Goal: Task Accomplishment & Management: Manage account settings

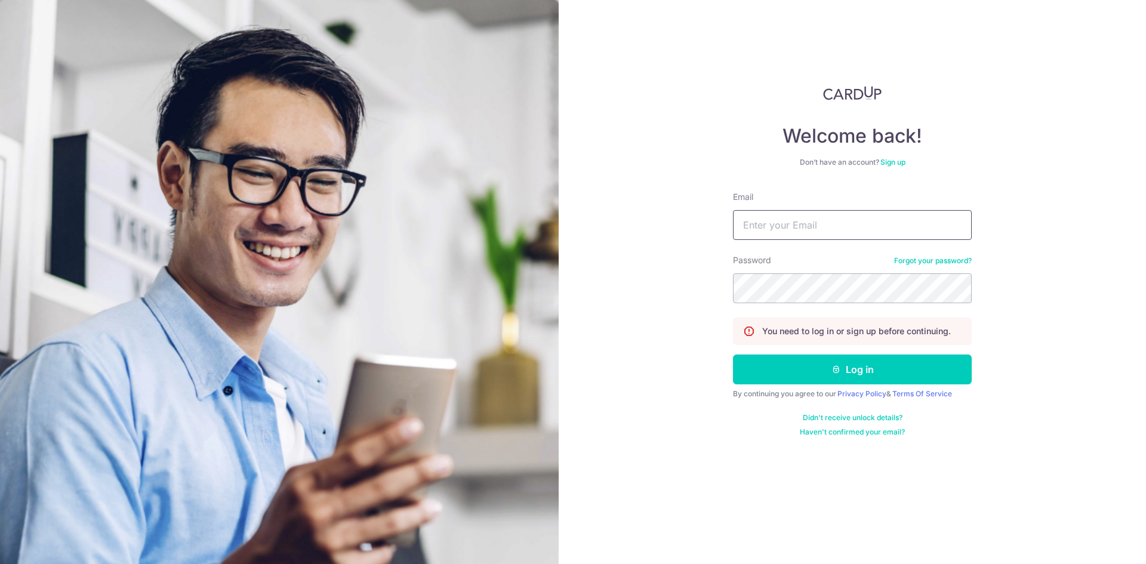
click at [778, 226] on input "Email" at bounding box center [852, 225] width 239 height 30
type input "[EMAIL_ADDRESS][DOMAIN_NAME]"
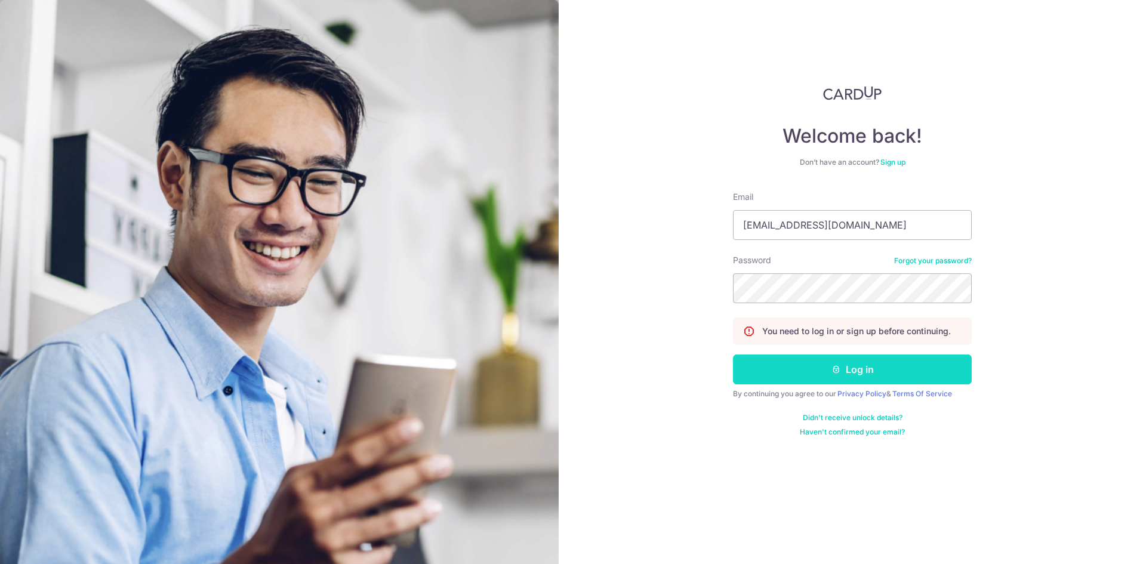
click at [761, 364] on button "Log in" at bounding box center [852, 369] width 239 height 30
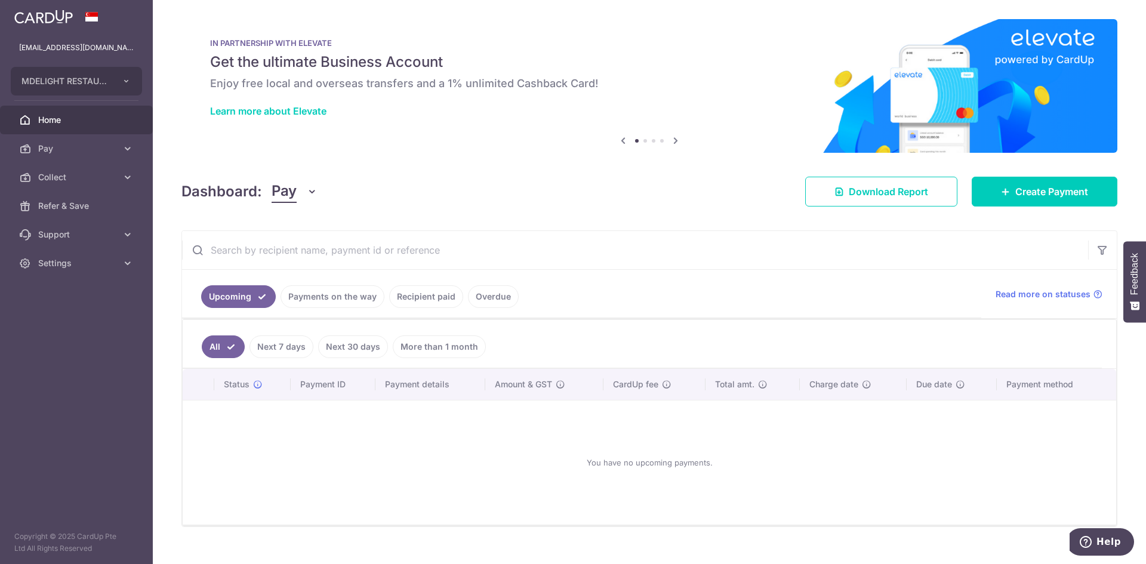
click at [421, 303] on link "Recipient paid" at bounding box center [426, 296] width 74 height 23
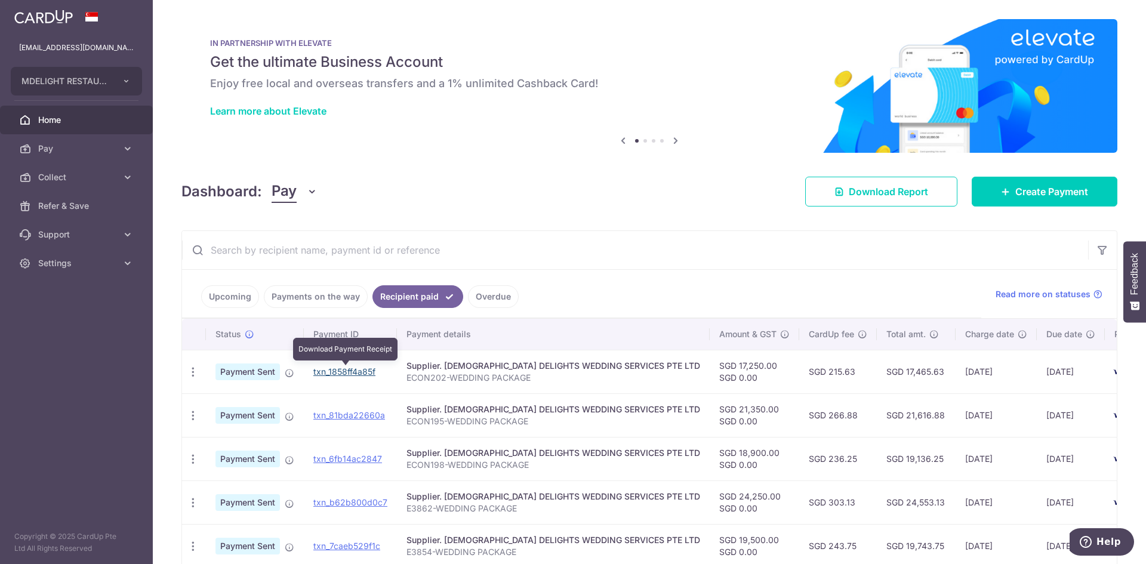
click at [362, 371] on link "txn_1858ff4a85f" at bounding box center [344, 371] width 62 height 10
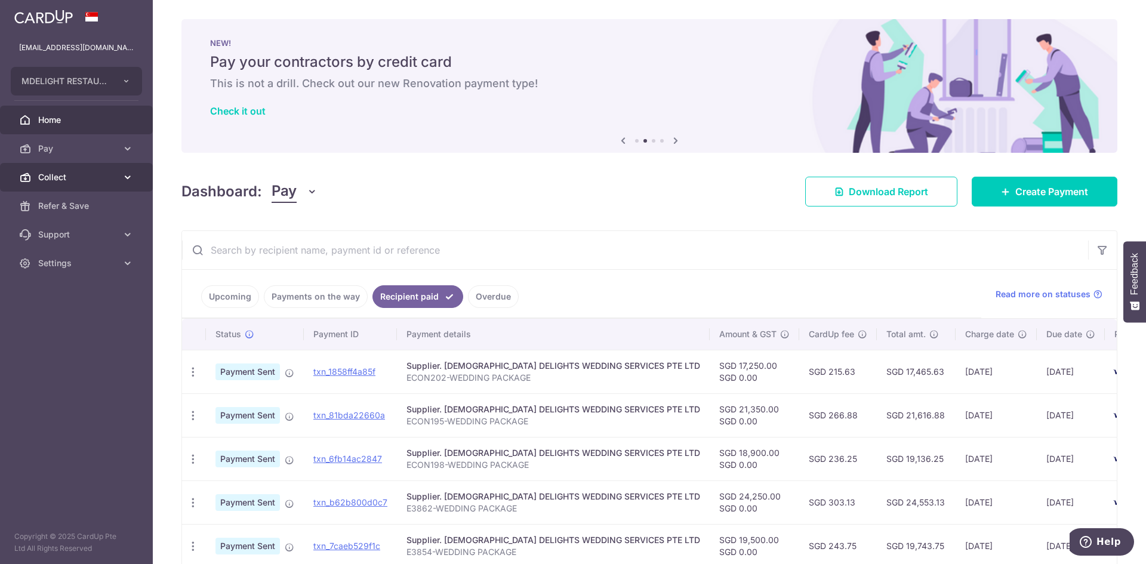
click at [63, 180] on span "Collect" at bounding box center [77, 177] width 79 height 12
click at [57, 177] on span "Collect" at bounding box center [77, 177] width 79 height 12
click at [310, 190] on icon "button" at bounding box center [312, 192] width 12 height 12
click at [292, 251] on link "Collect" at bounding box center [334, 253] width 124 height 29
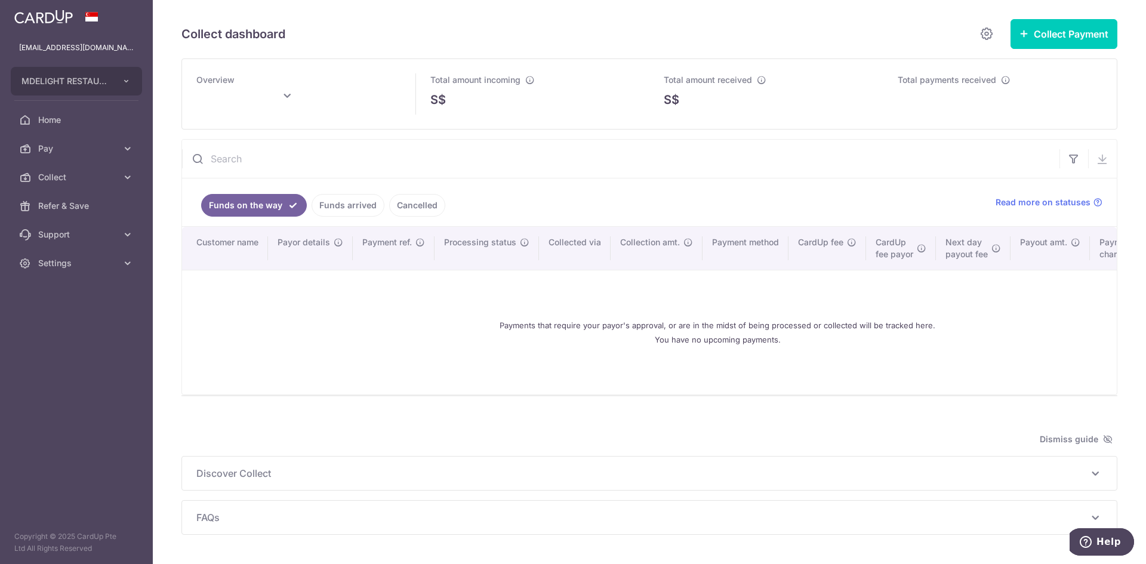
click at [363, 207] on link "Funds arrived" at bounding box center [347, 205] width 73 height 23
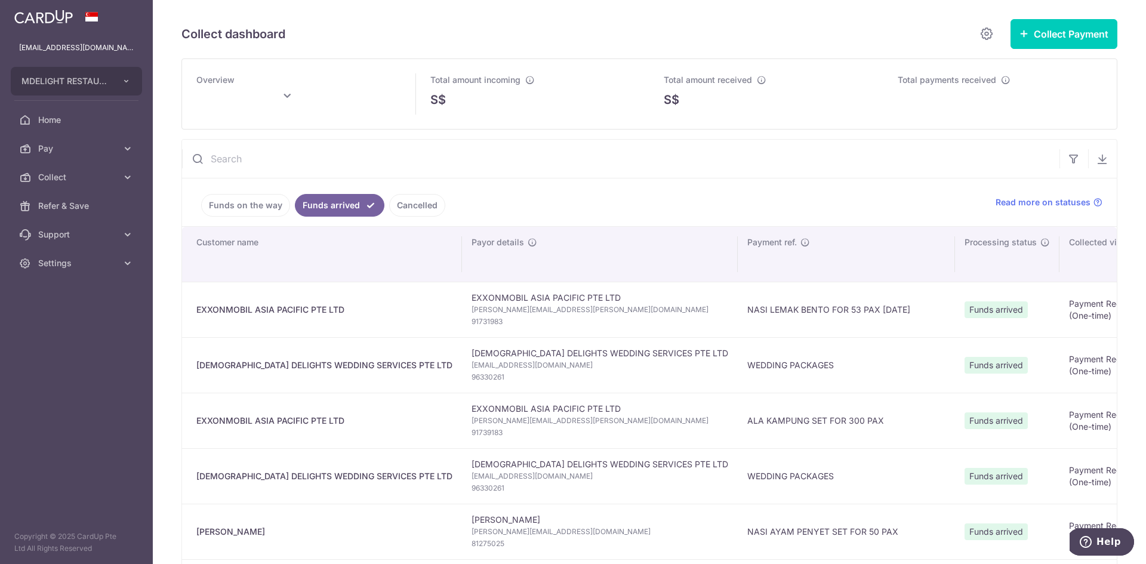
type input "September 2025"
click at [55, 269] on span "Settings" at bounding box center [77, 263] width 79 height 12
click at [48, 324] on span "Logout" at bounding box center [77, 320] width 79 height 12
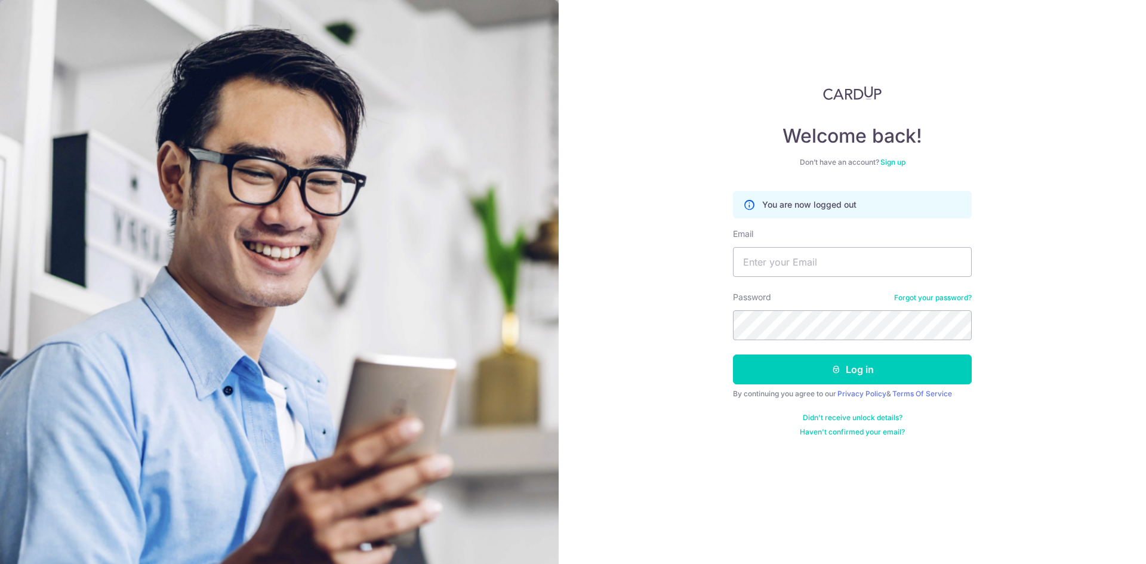
click at [1099, 126] on div "Welcome back! Don’t have an account? Sign up You are now logged out Email Passw…" at bounding box center [852, 282] width 587 height 564
